Goal: Information Seeking & Learning: Learn about a topic

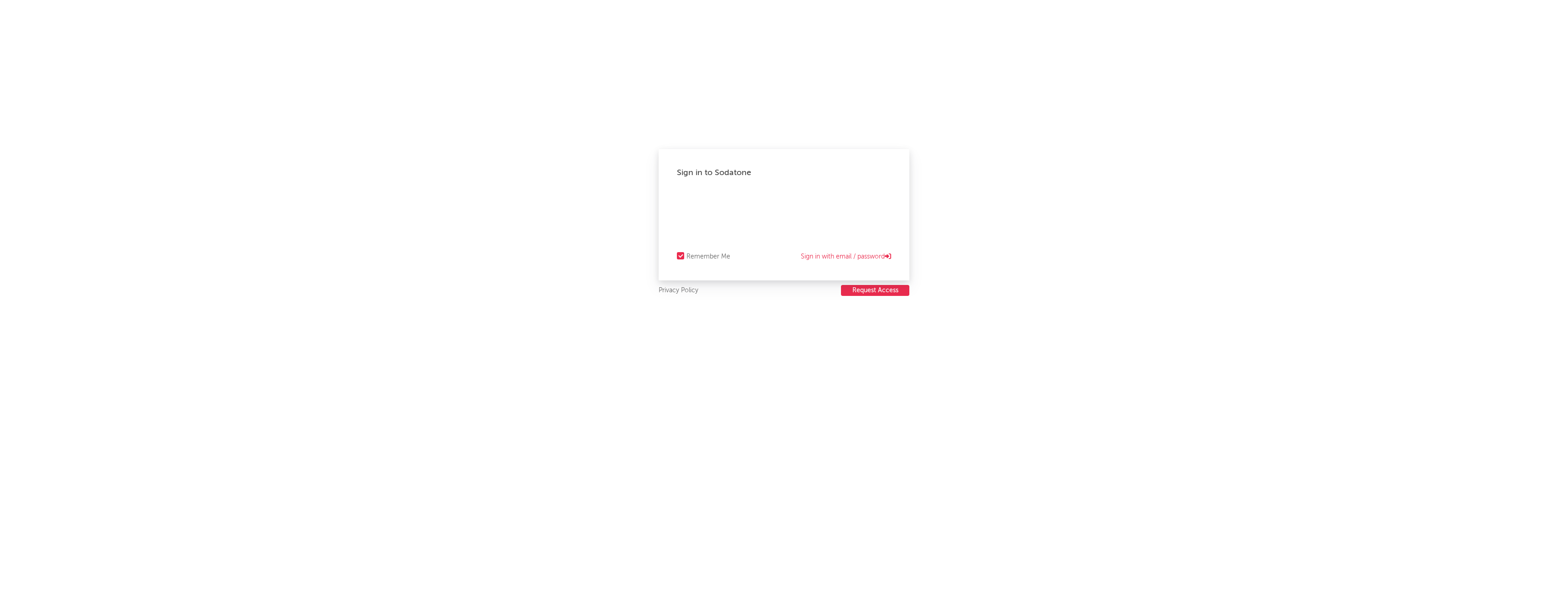
select select "recorded_music"
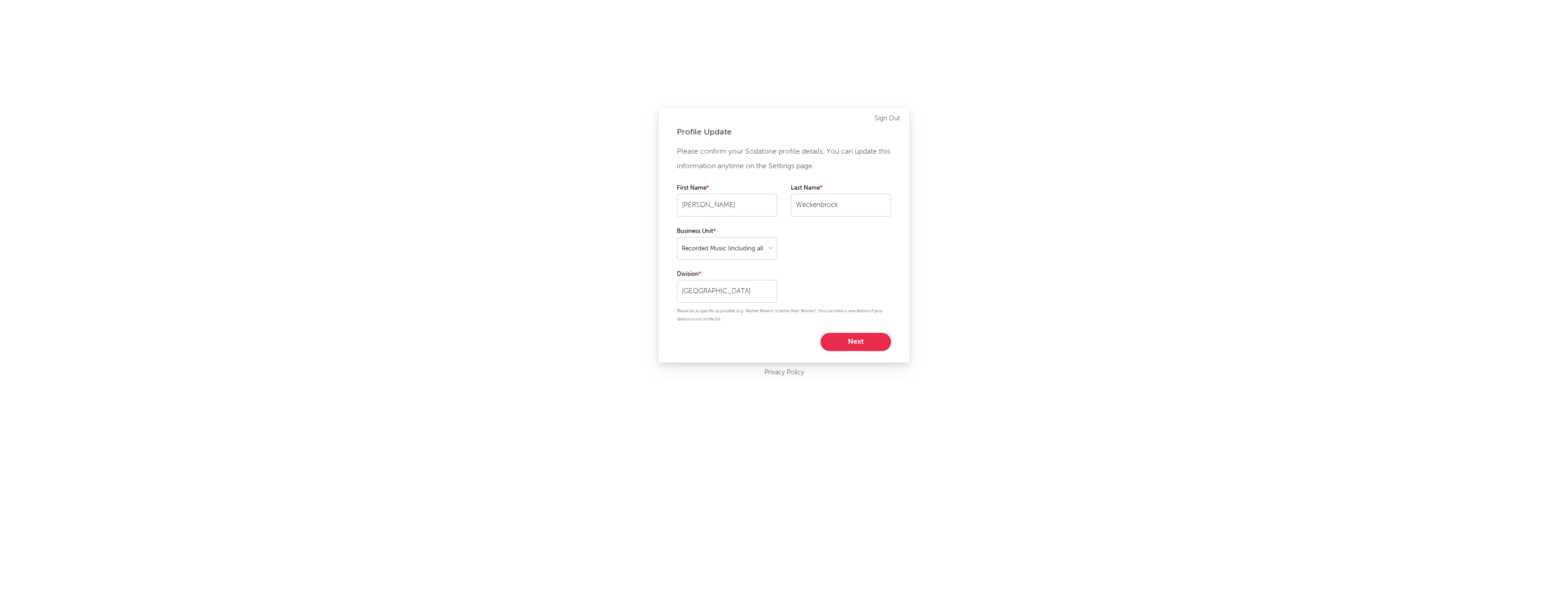
click at [858, 343] on button "Next" at bounding box center [856, 342] width 71 height 18
select select "marketing"
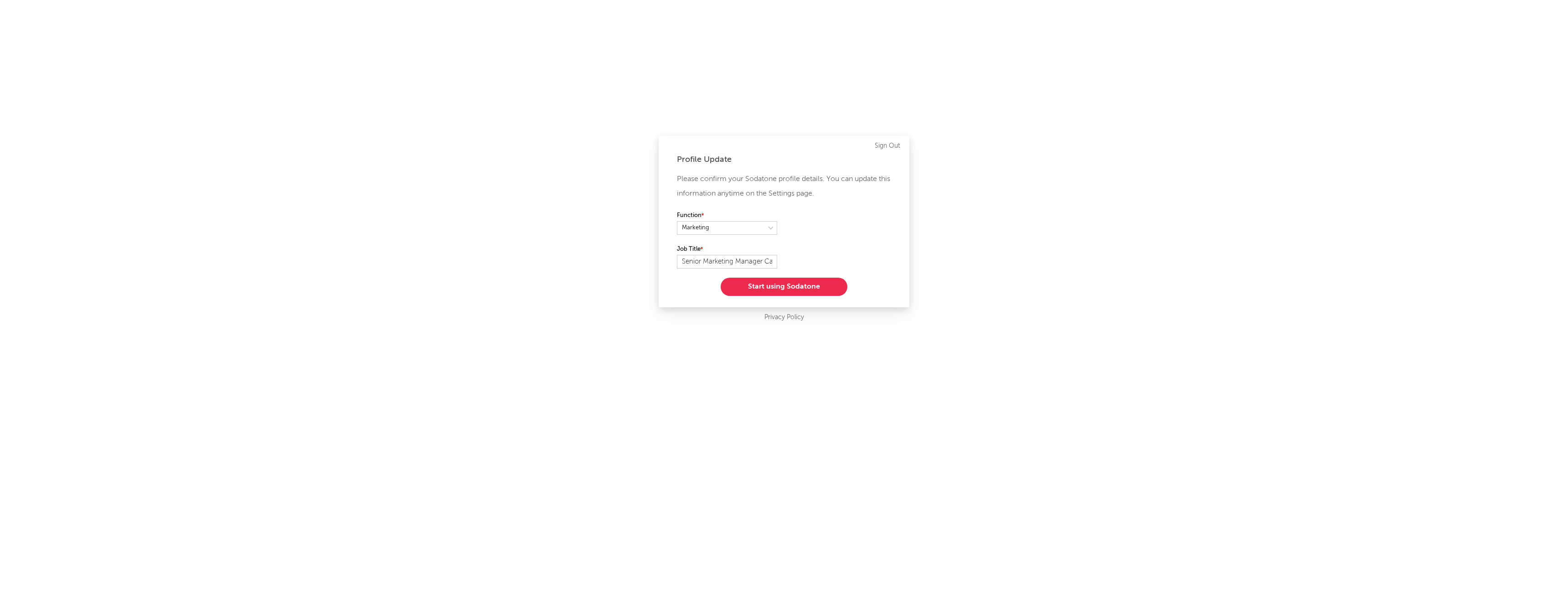
click at [797, 284] on button "Start using Sodatone" at bounding box center [784, 287] width 127 height 18
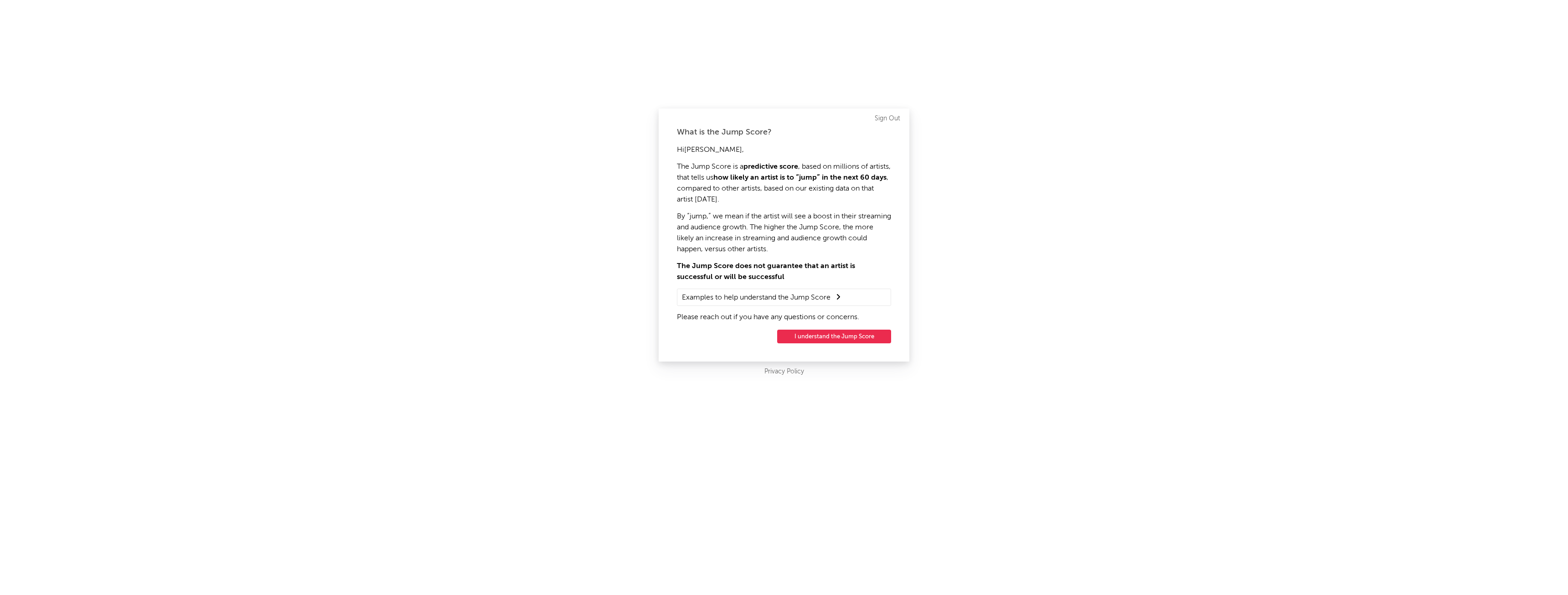
click at [832, 333] on button "I understand the Jump Score" at bounding box center [834, 336] width 114 height 14
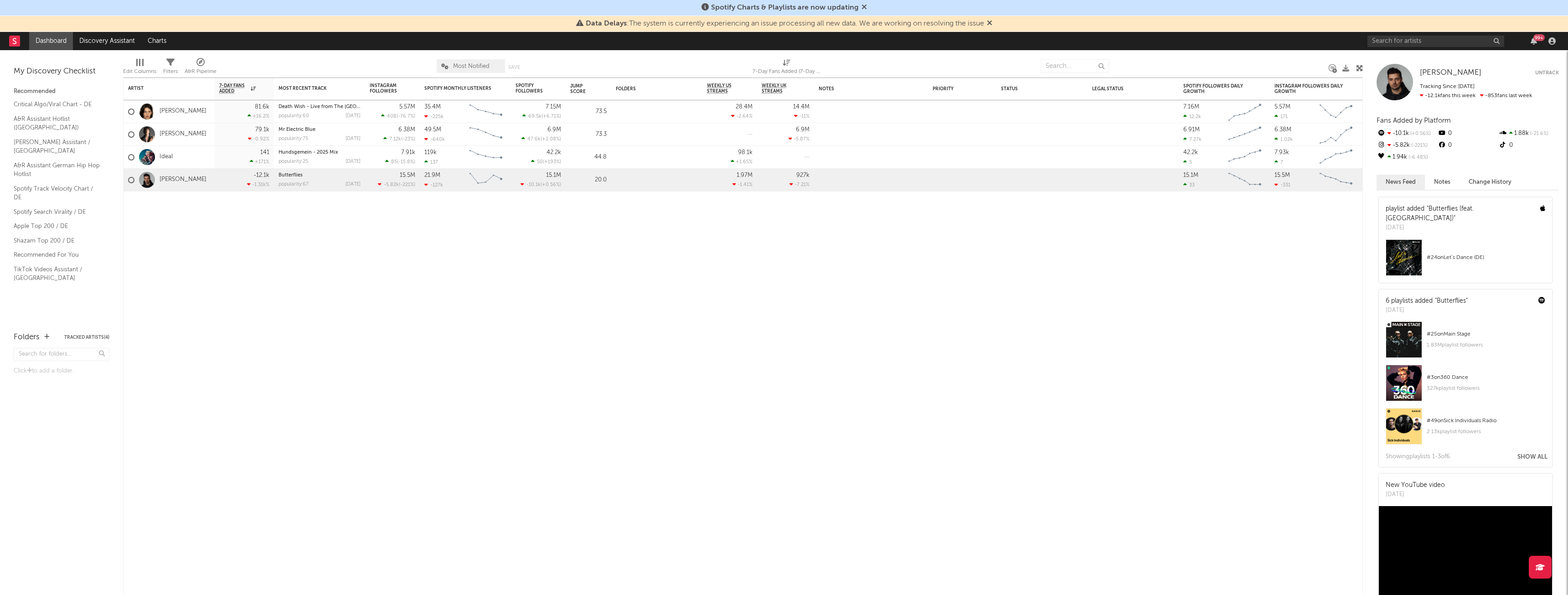
click at [992, 20] on icon at bounding box center [989, 22] width 5 height 7
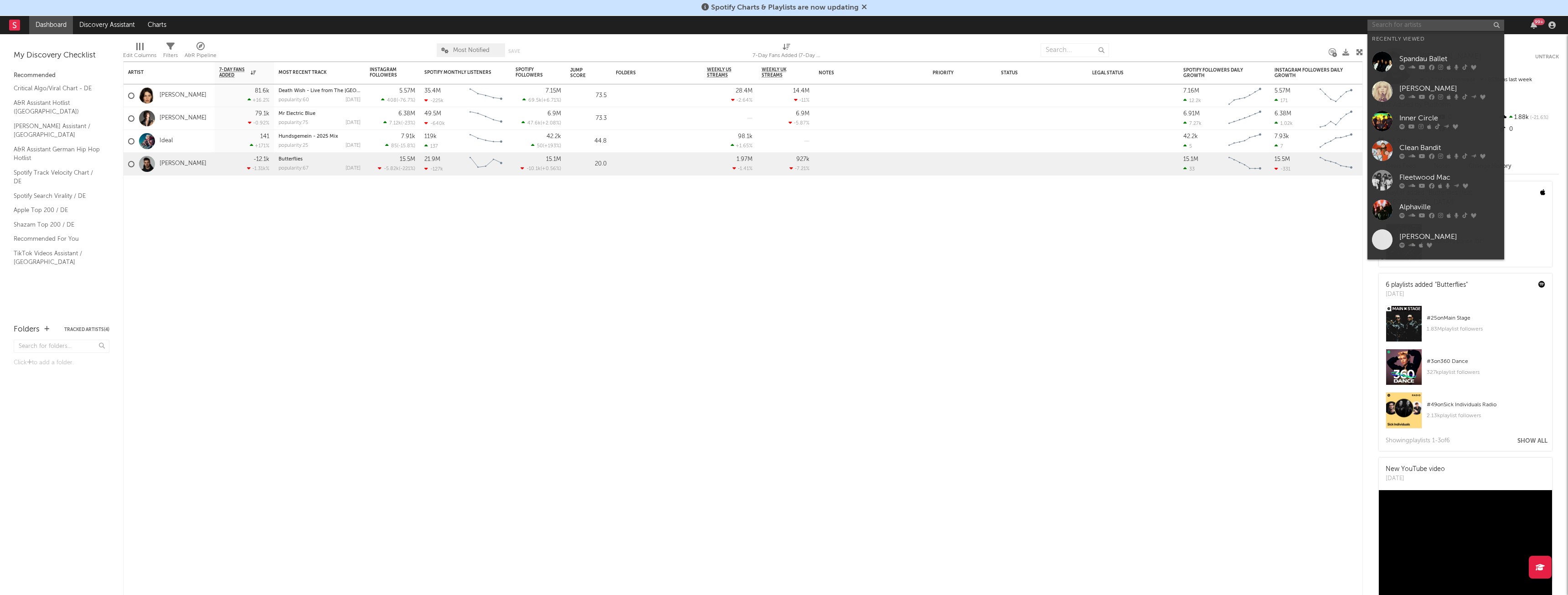
click at [1436, 22] on input "text" at bounding box center [1435, 25] width 137 height 11
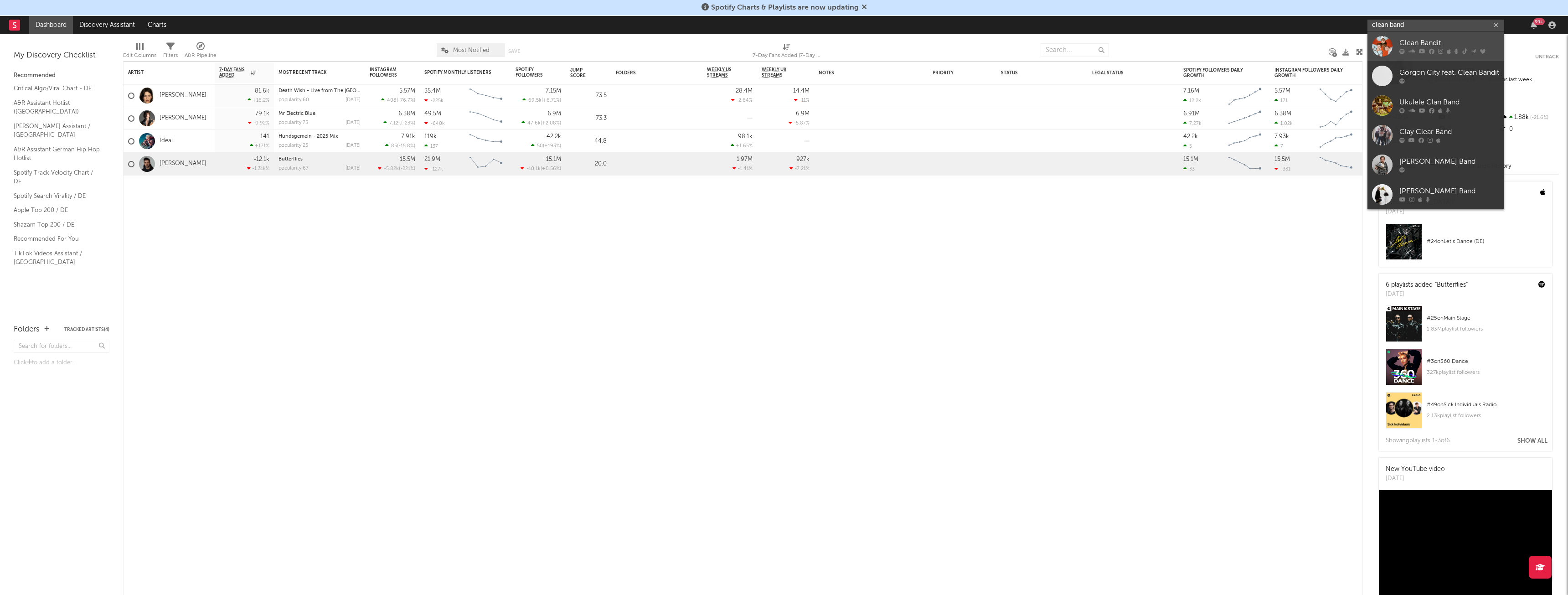
type input "clean band"
click at [1384, 40] on div at bounding box center [1381, 46] width 20 height 20
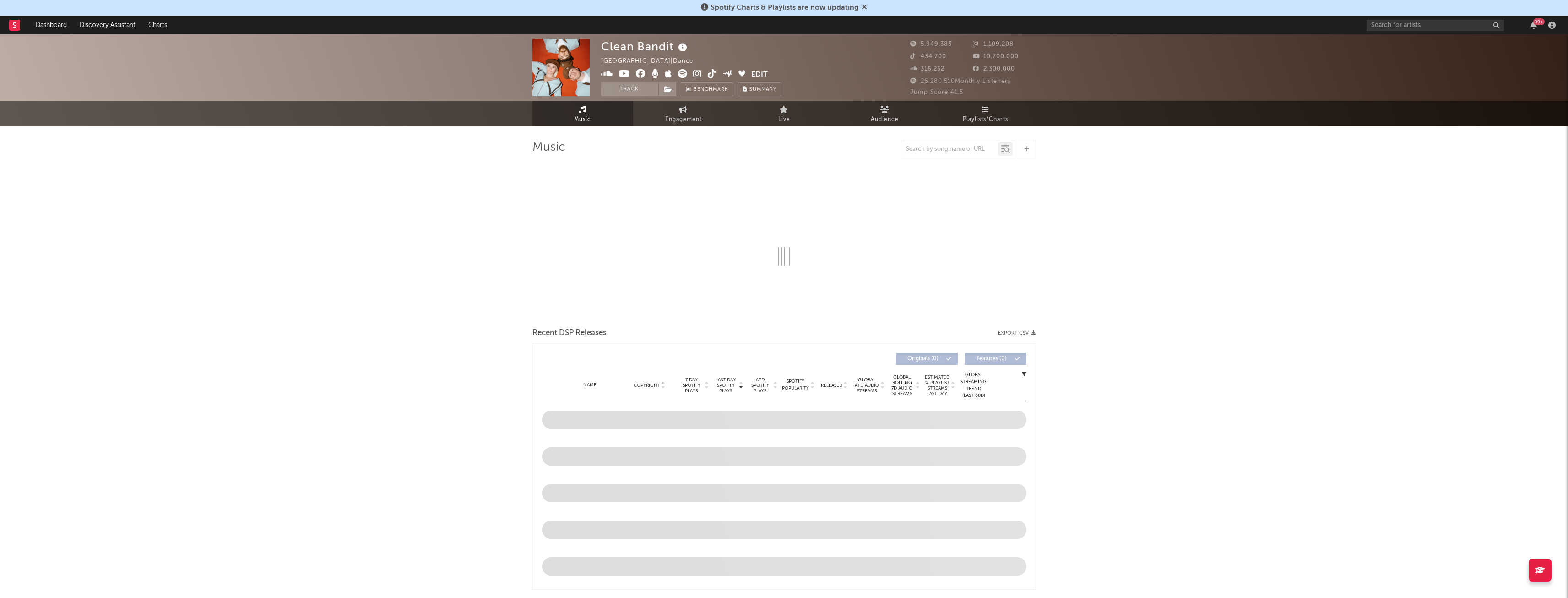
select select "6m"
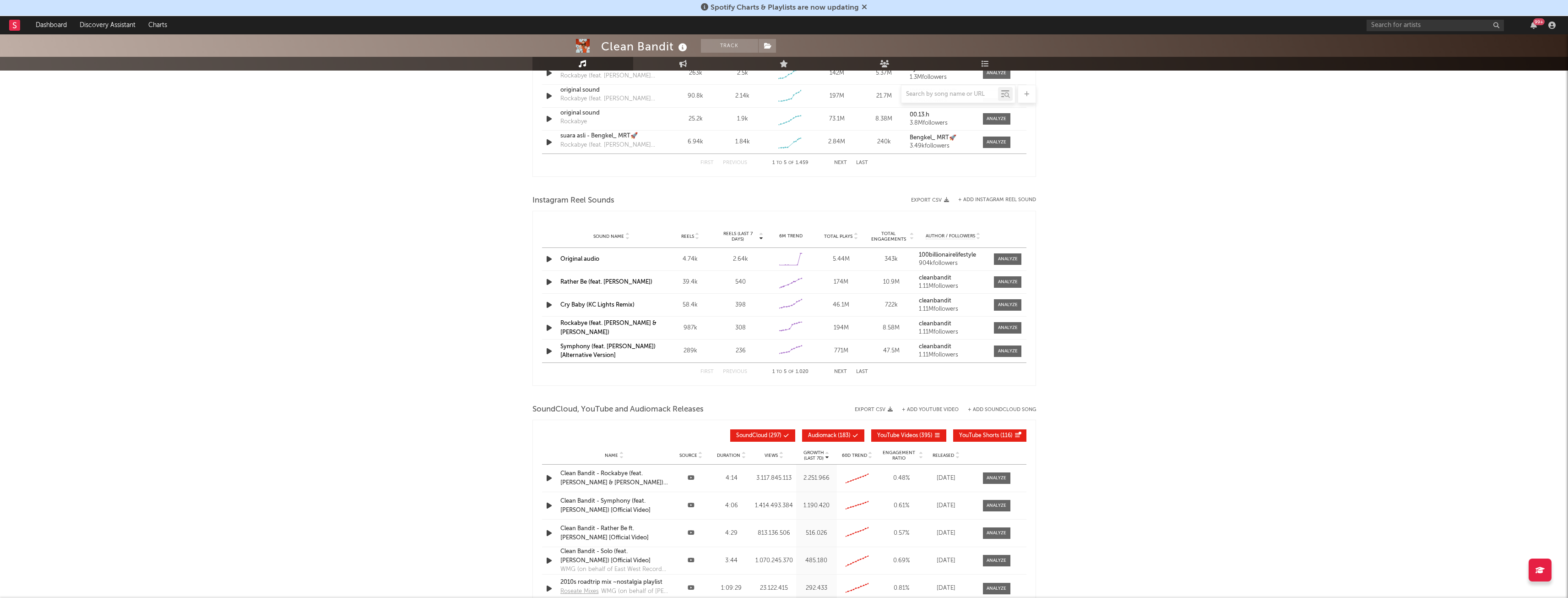
scroll to position [820, 0]
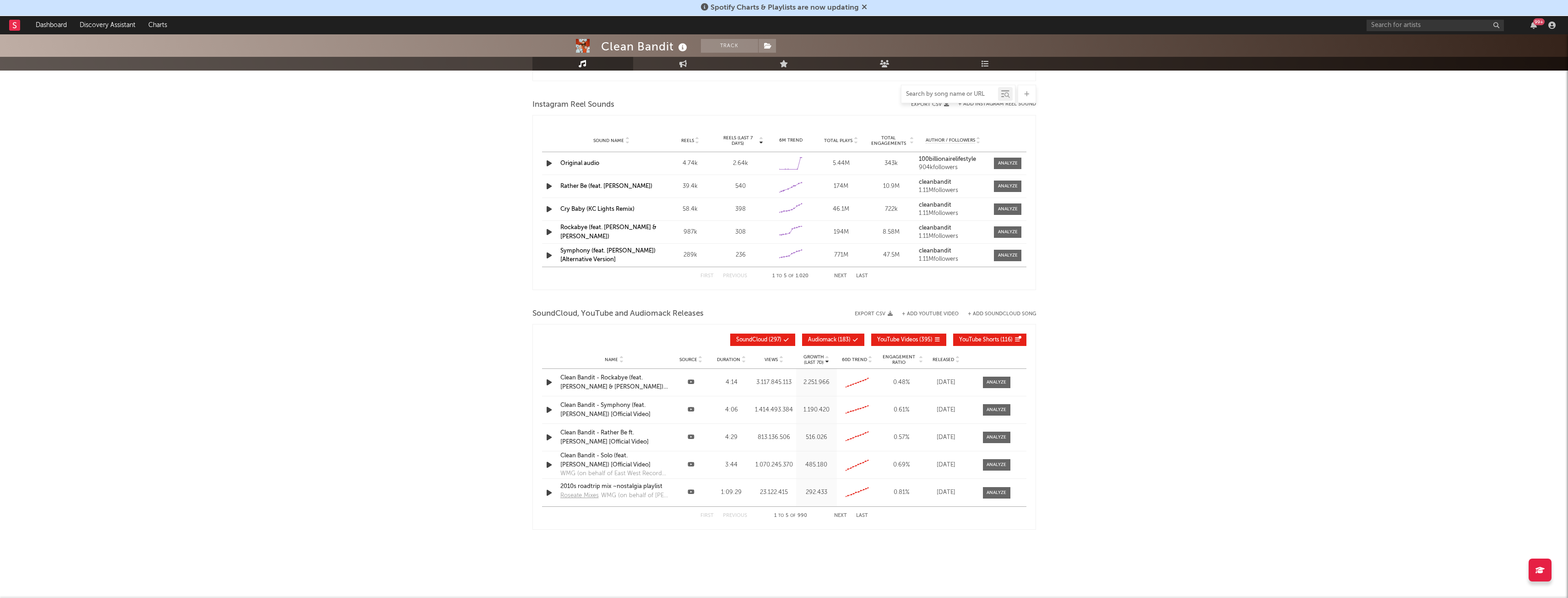
click at [960, 91] on input "text" at bounding box center [949, 94] width 97 height 7
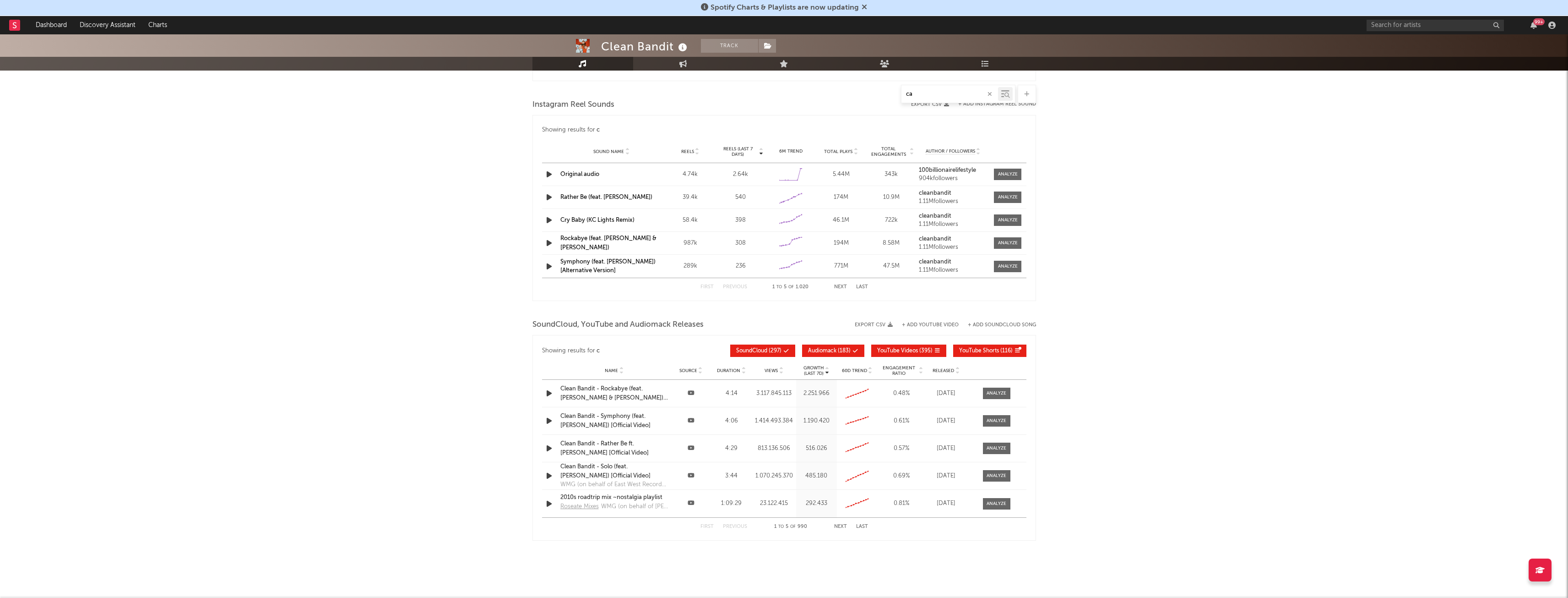
type input "c"
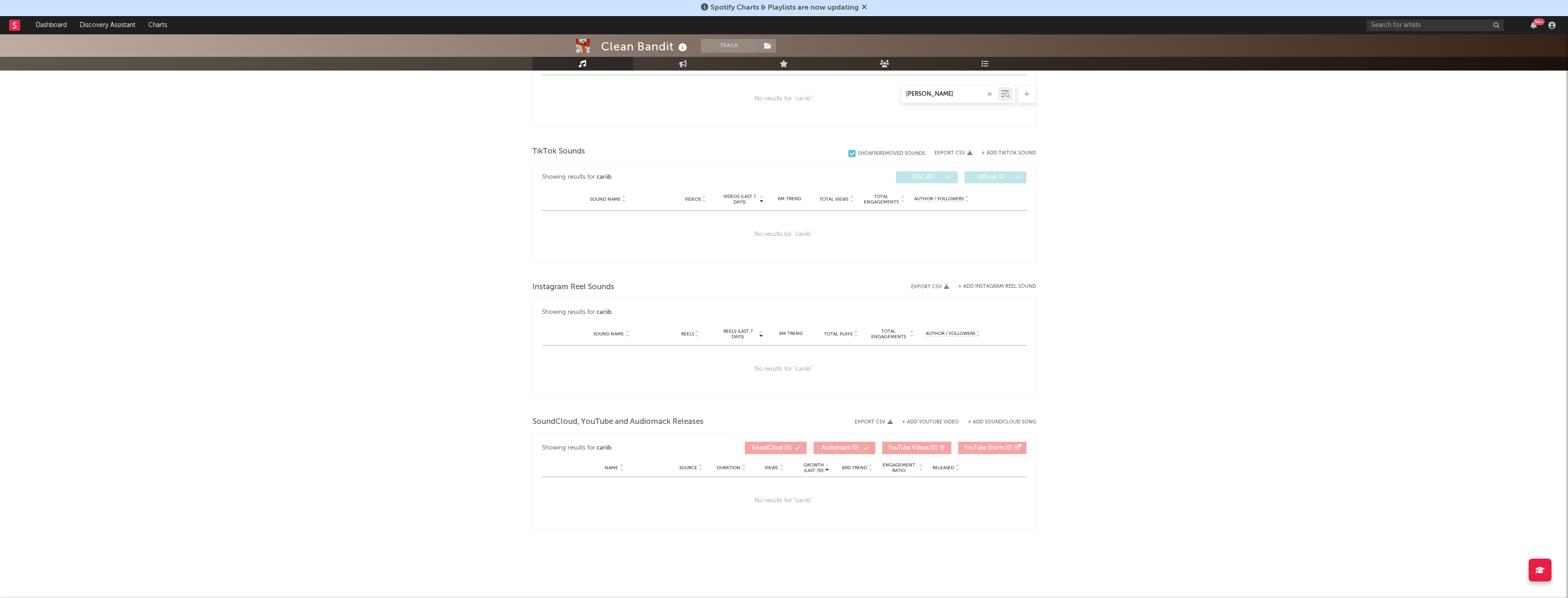
scroll to position [432, 0]
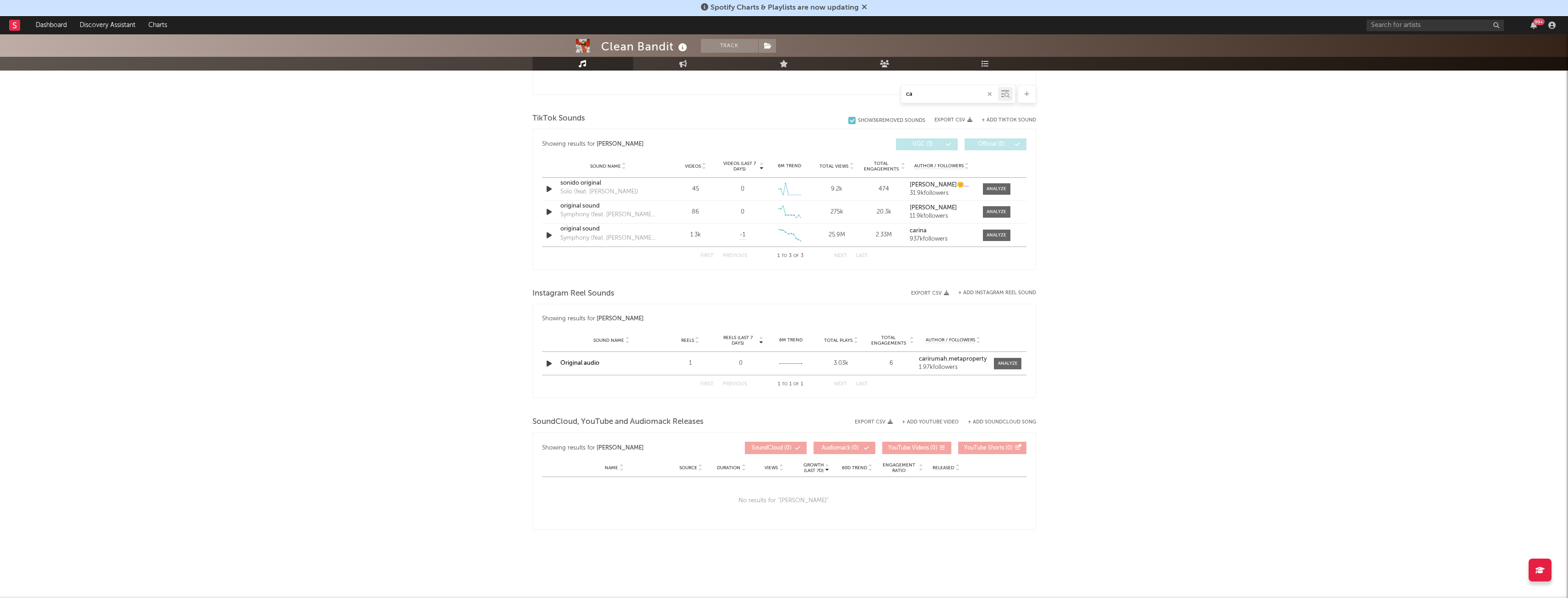
type input "c"
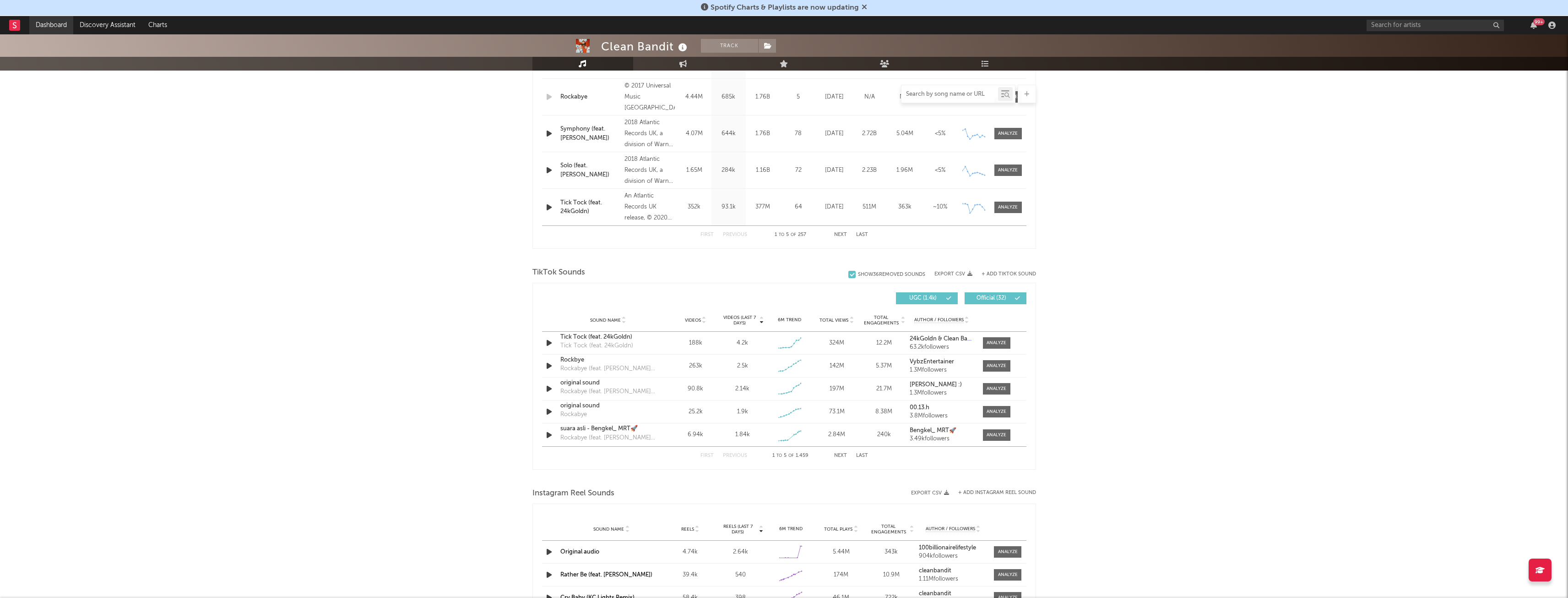
scroll to position [746, 0]
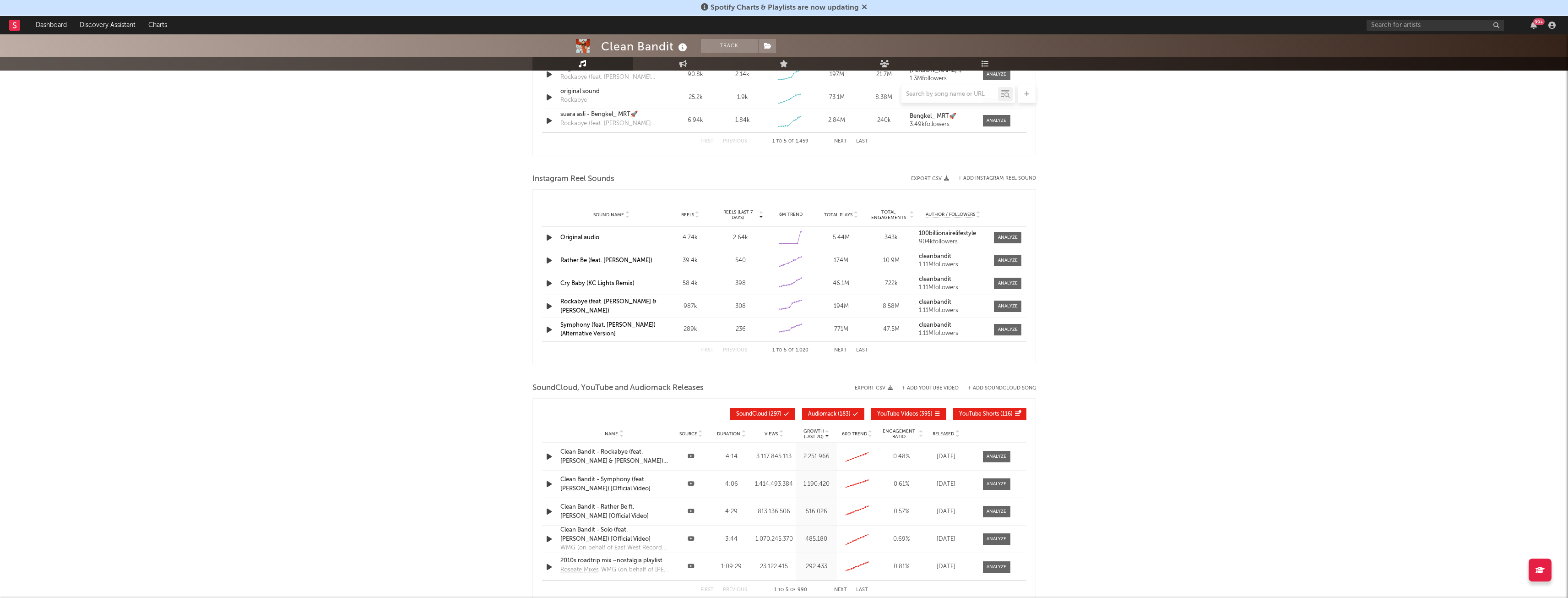
click at [862, 8] on icon at bounding box center [865, 7] width 5 height 7
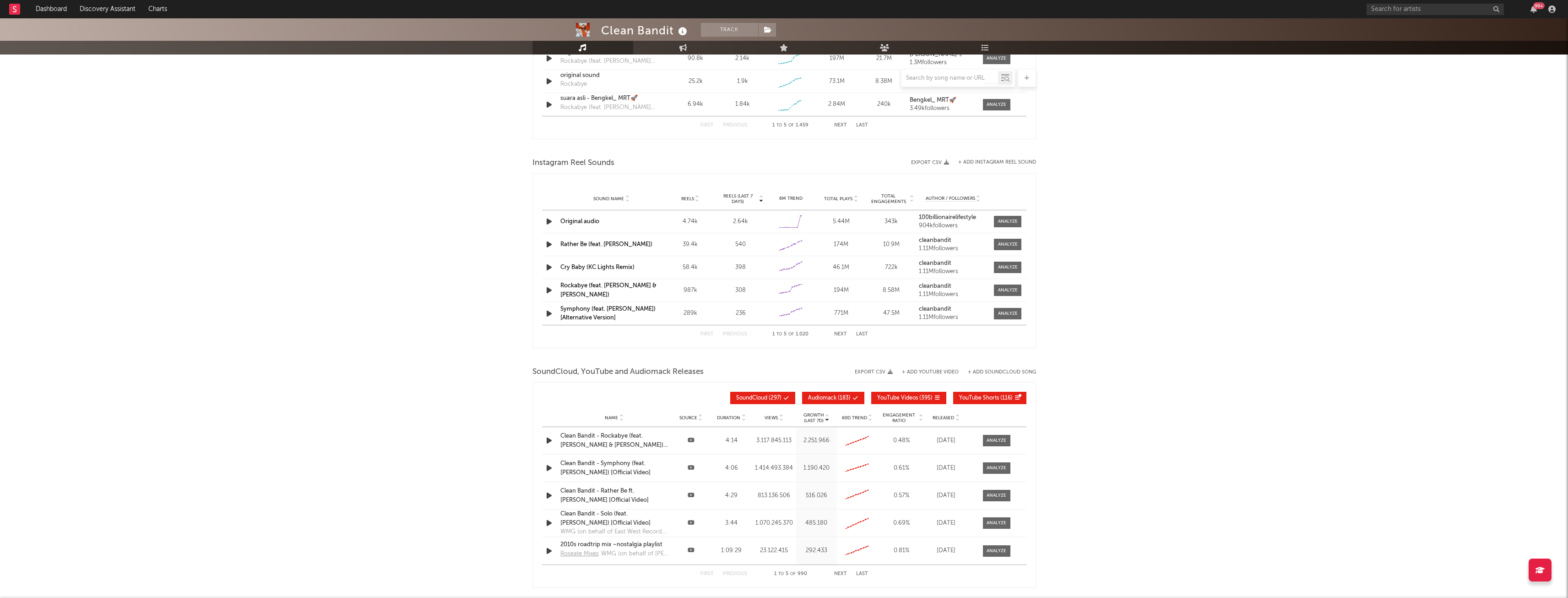
drag, startPoint x: 1410, startPoint y: 3, endPoint x: 1410, endPoint y: 9, distance: 6.0
click at [1410, 3] on div "99 +" at bounding box center [1463, 9] width 193 height 18
click at [1410, 9] on input "text" at bounding box center [1435, 9] width 137 height 11
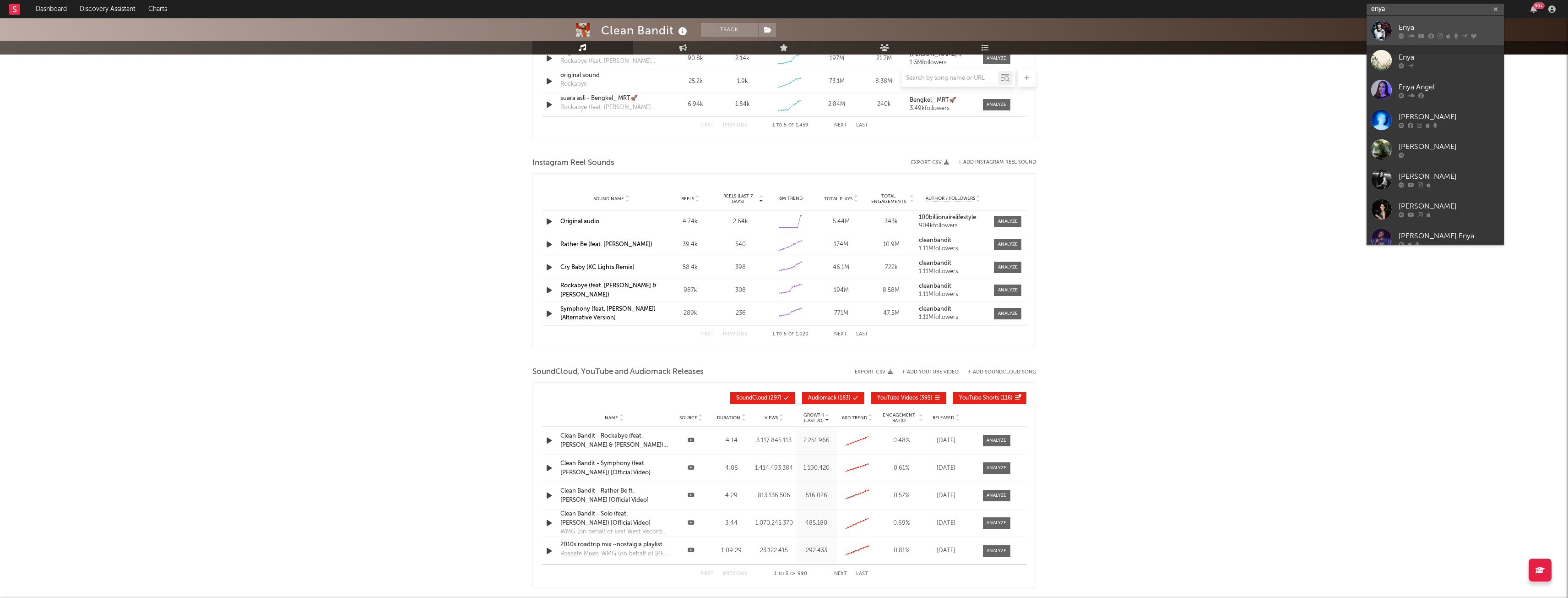
type input "enya"
click at [1398, 26] on link "Enya" at bounding box center [1435, 30] width 137 height 30
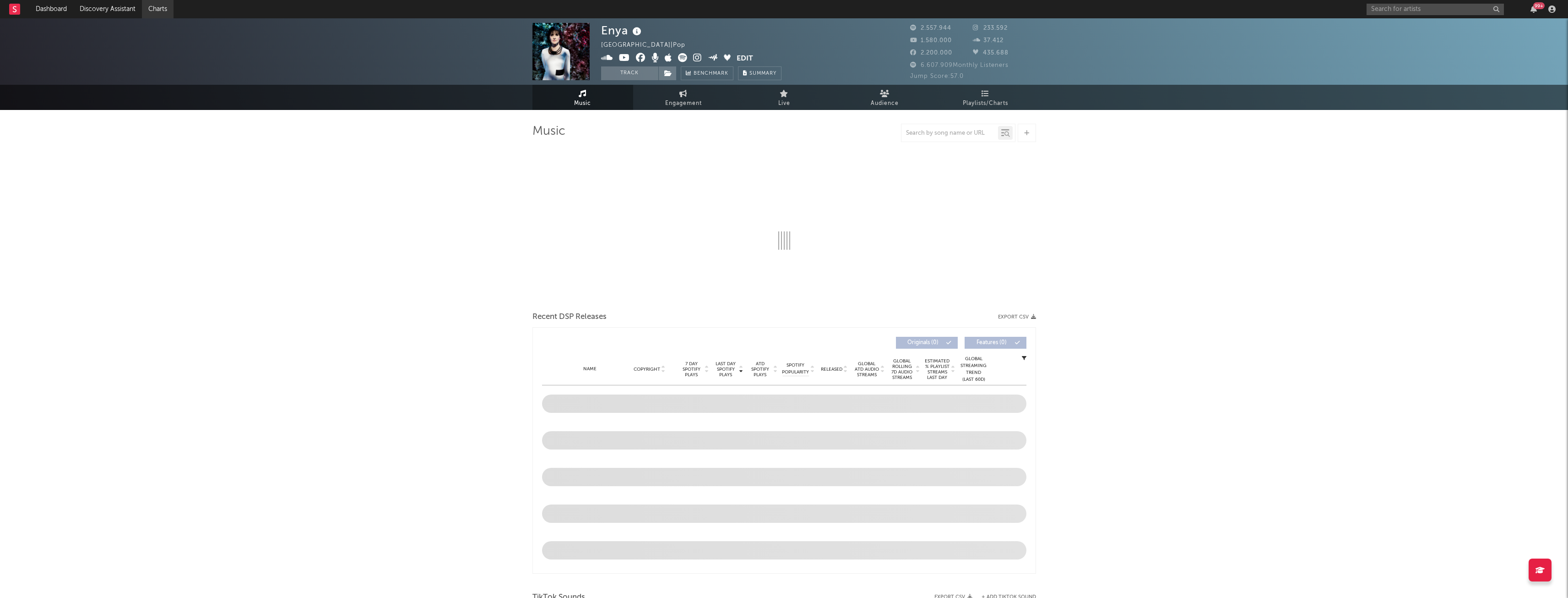
select select "6m"
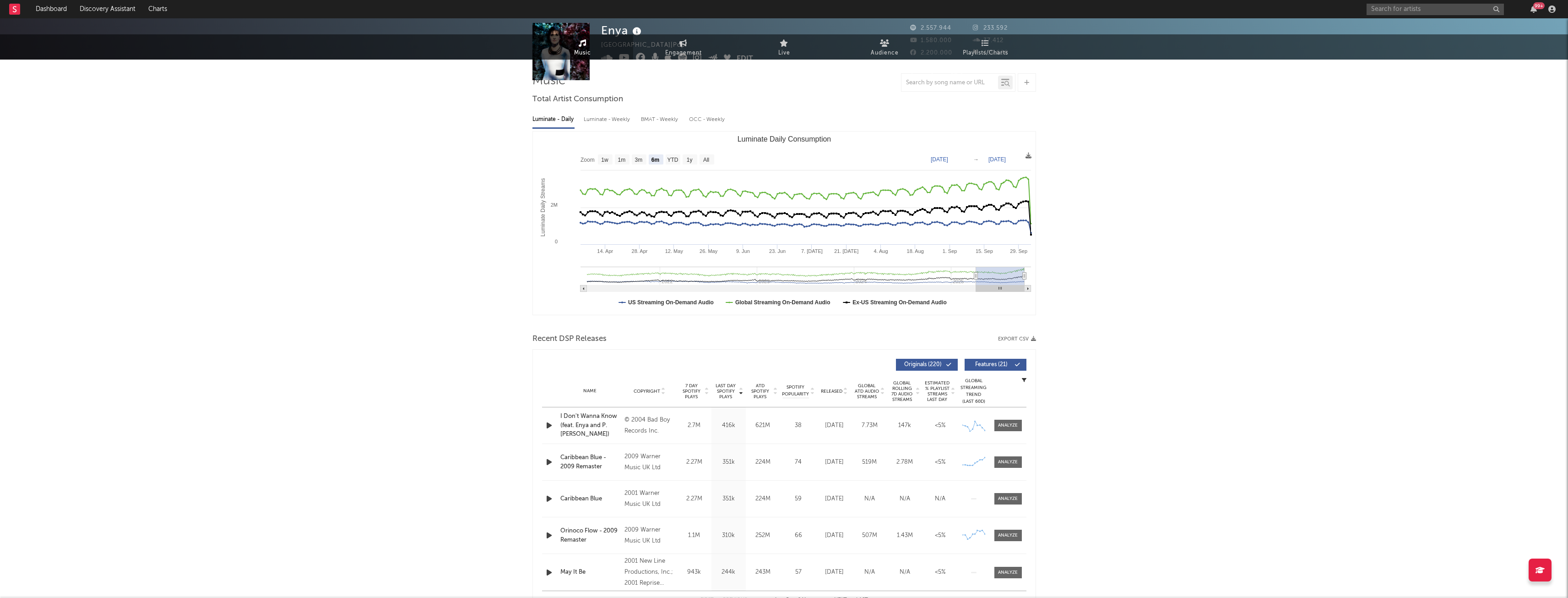
scroll to position [137, 0]
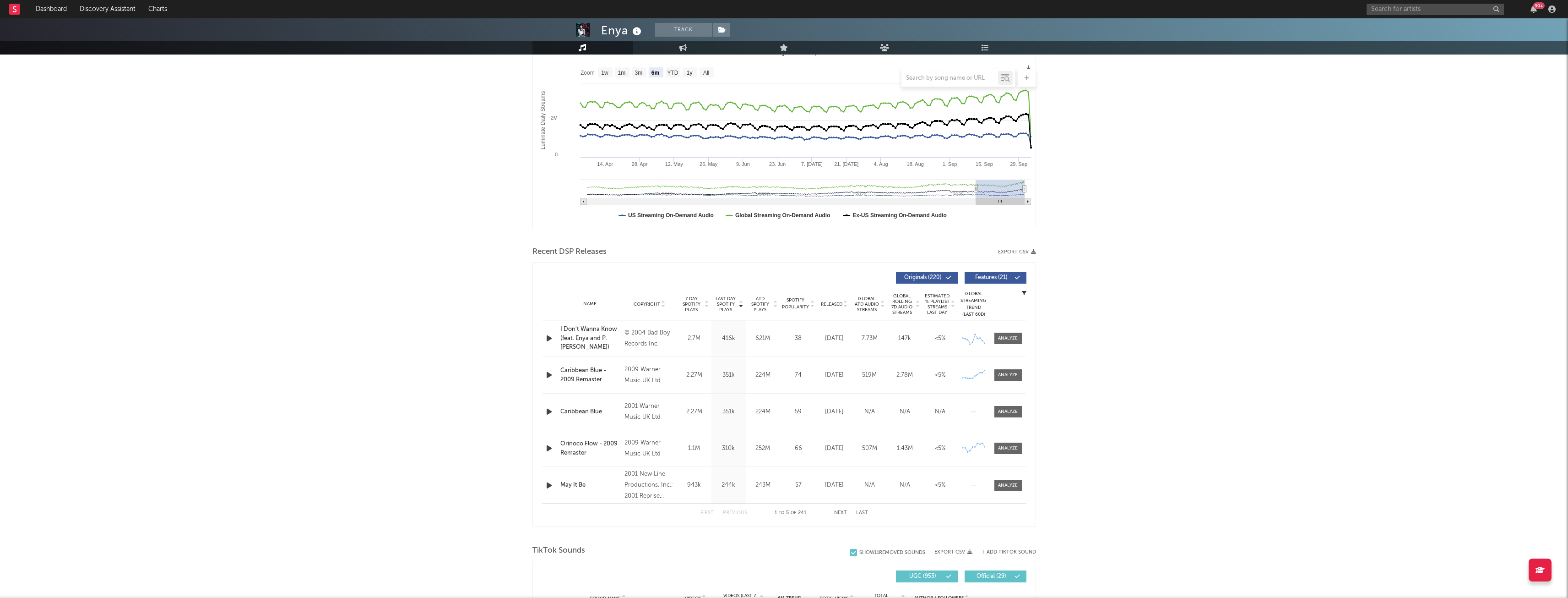
click at [577, 381] on div "Caribbean Blue - 2009 Remaster" at bounding box center [590, 374] width 60 height 18
click at [1005, 374] on div at bounding box center [1008, 375] width 20 height 7
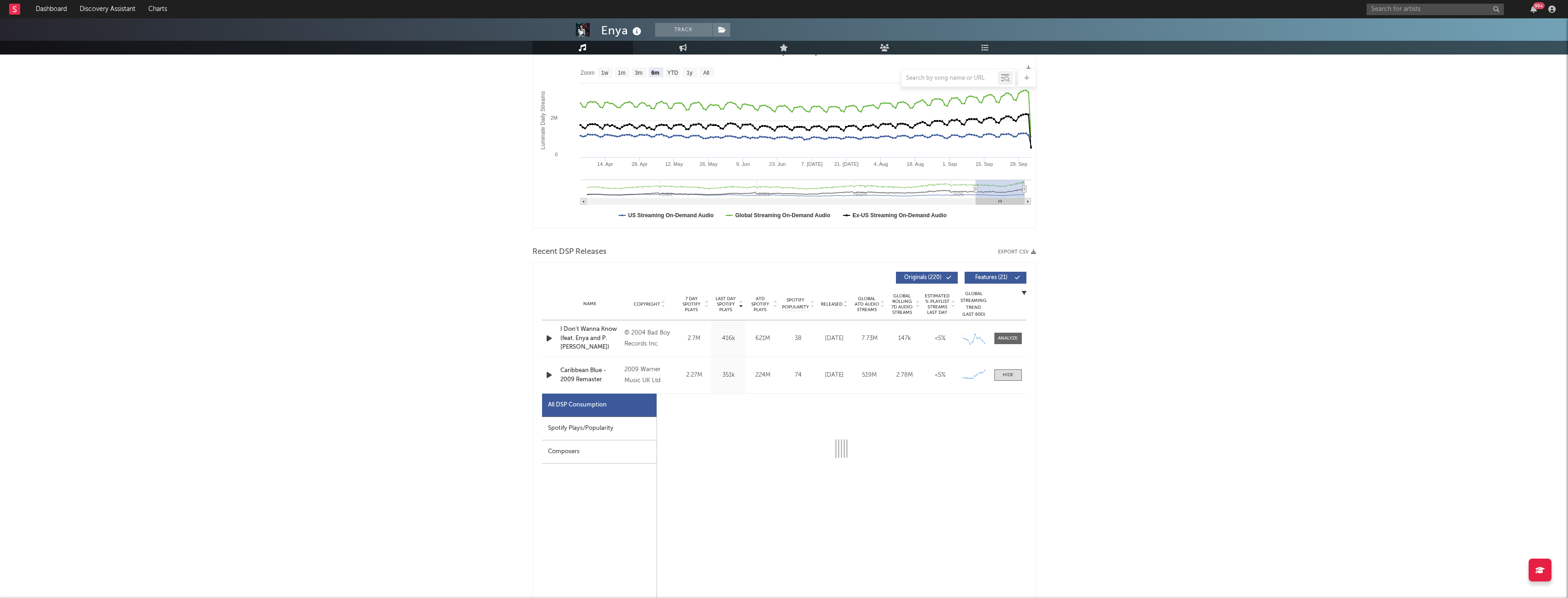
select select "6m"
